Goal: Find specific page/section: Find specific page/section

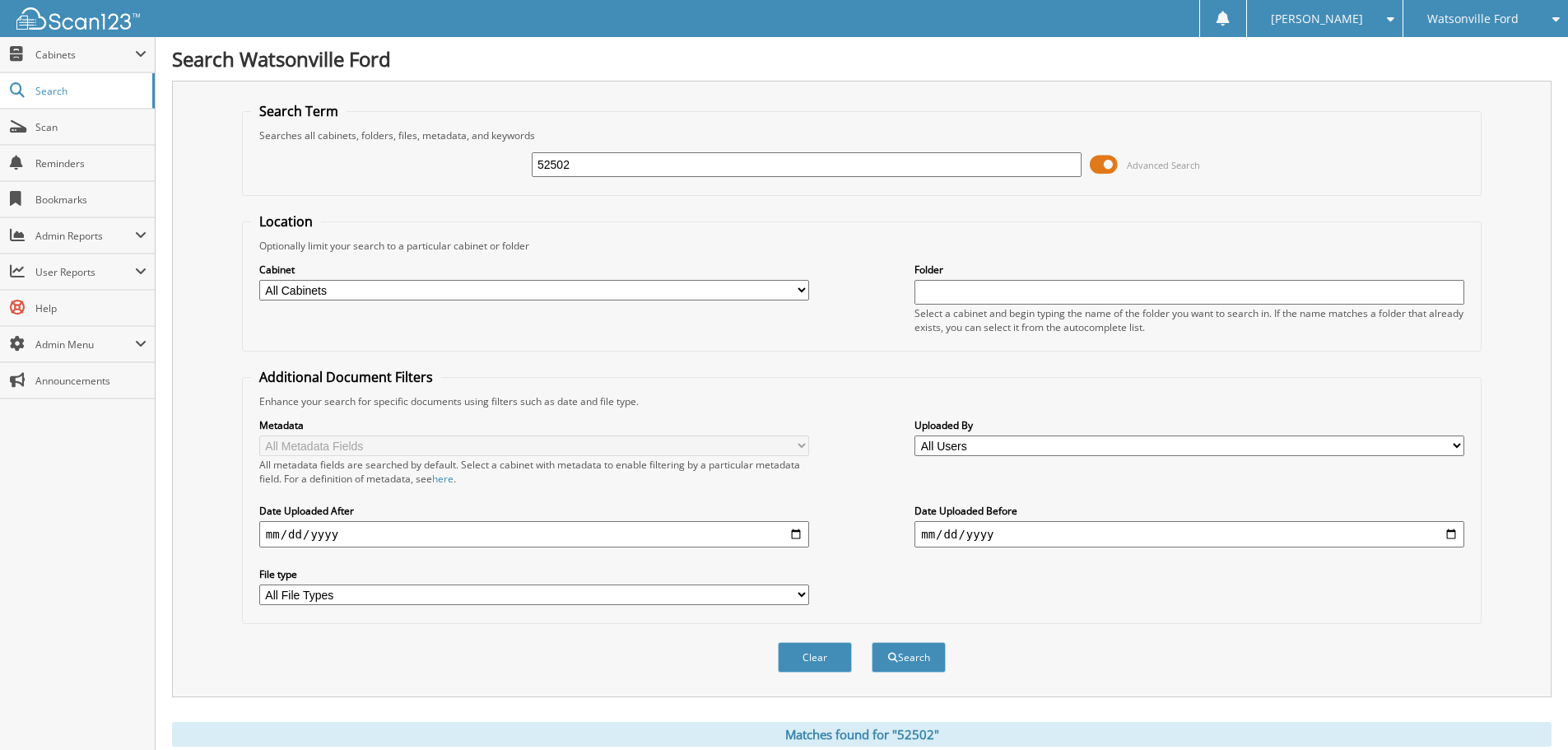
click at [1440, 14] on span "Watsonville Ford" at bounding box center [1473, 18] width 91 height 10
click at [1436, 82] on link "Watsonville Chrysler Dodge Jeep Ram" at bounding box center [1486, 103] width 165 height 44
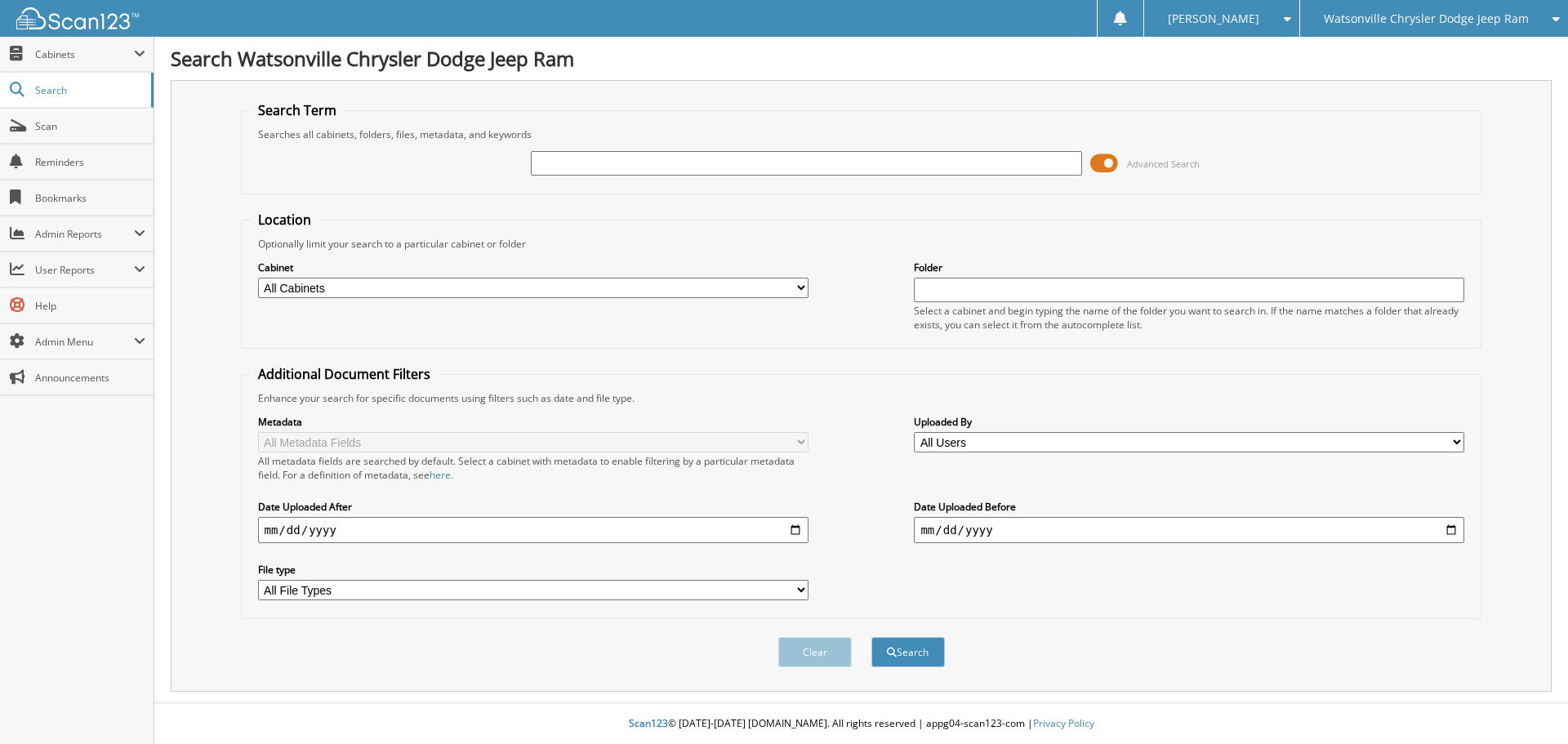
click at [607, 168] on input "text" at bounding box center [806, 162] width 551 height 24
type input "40724"
click at [871, 637] on button "Search" at bounding box center [908, 652] width 74 height 31
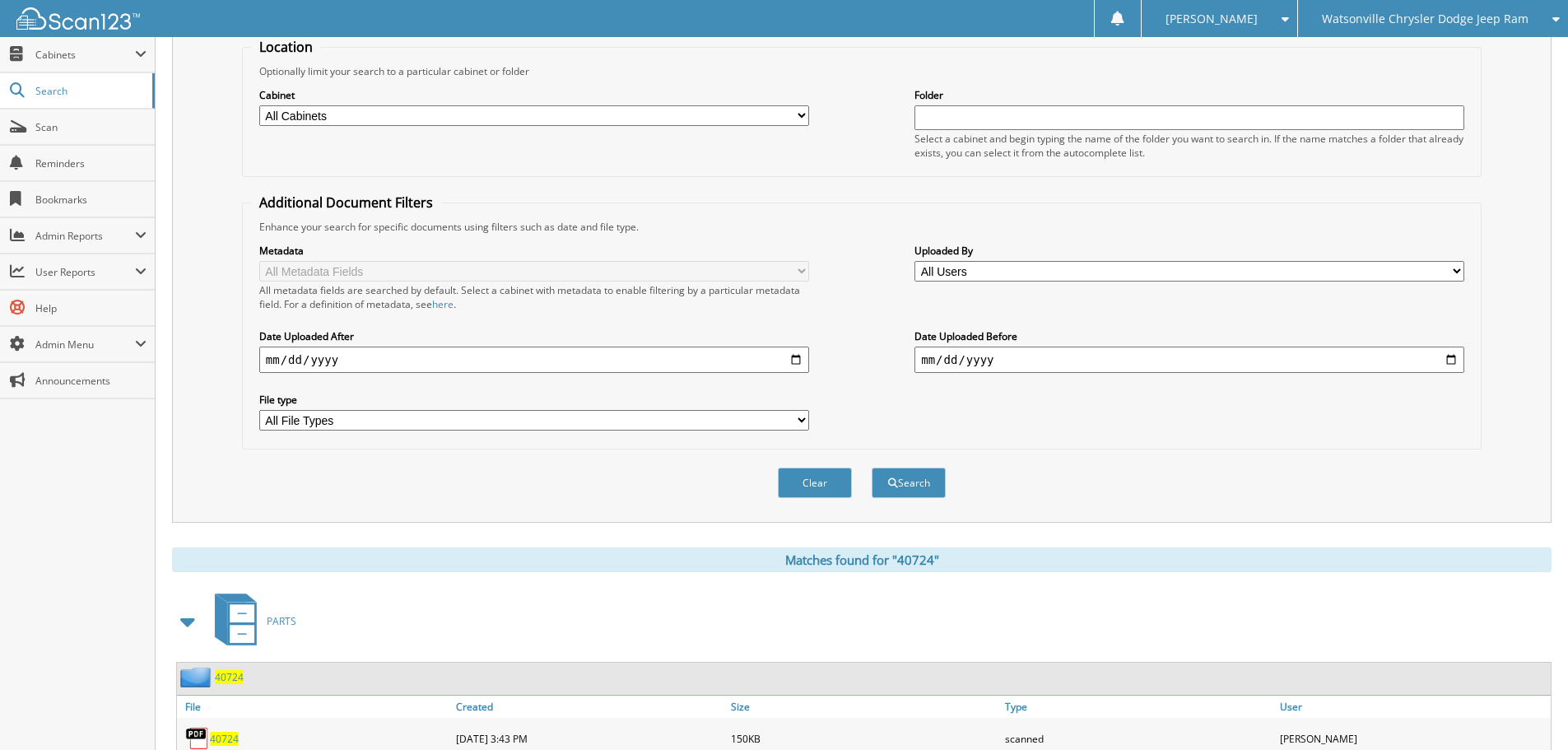
scroll to position [412, 0]
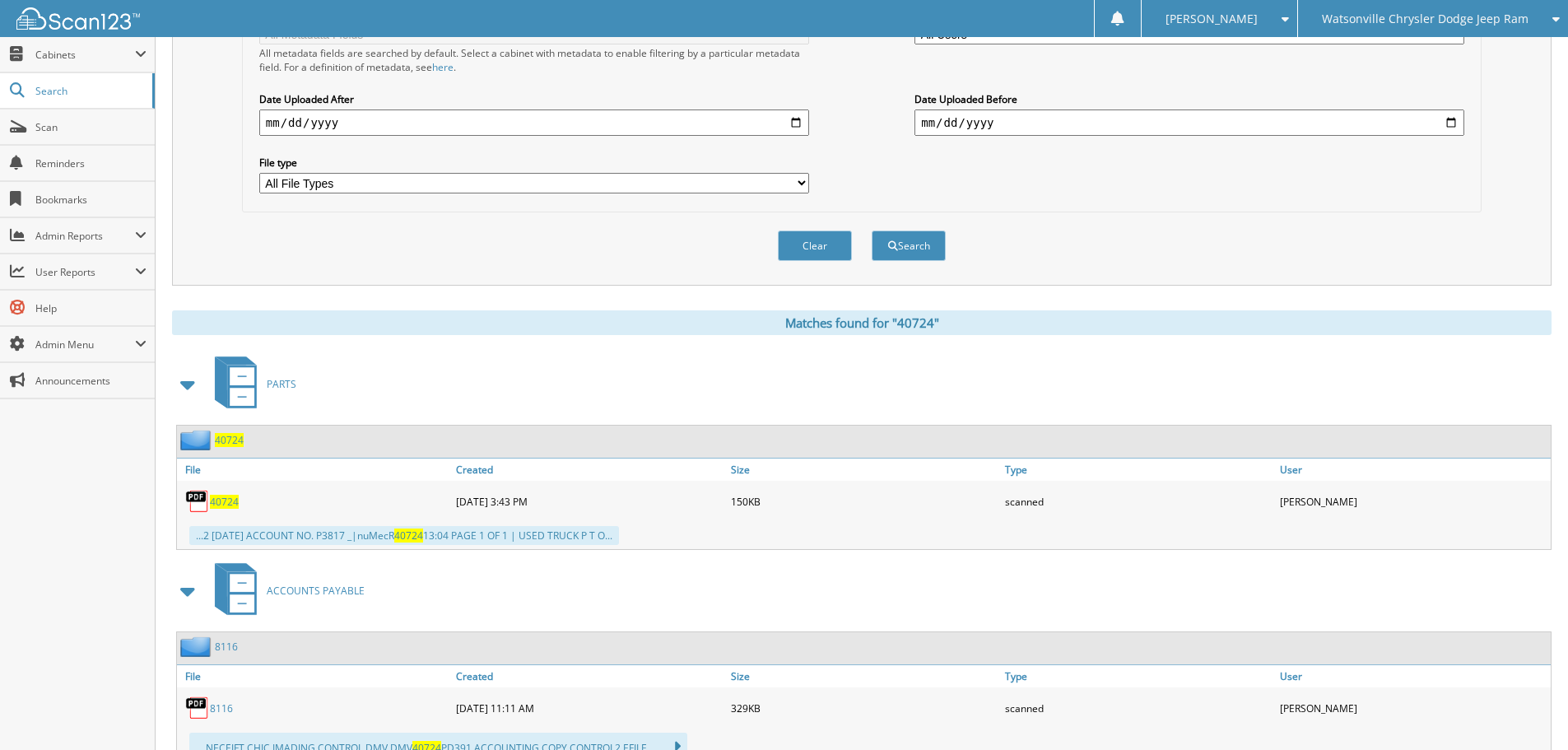
click at [184, 385] on span at bounding box center [188, 384] width 23 height 30
